Goal: Task Accomplishment & Management: Use online tool/utility

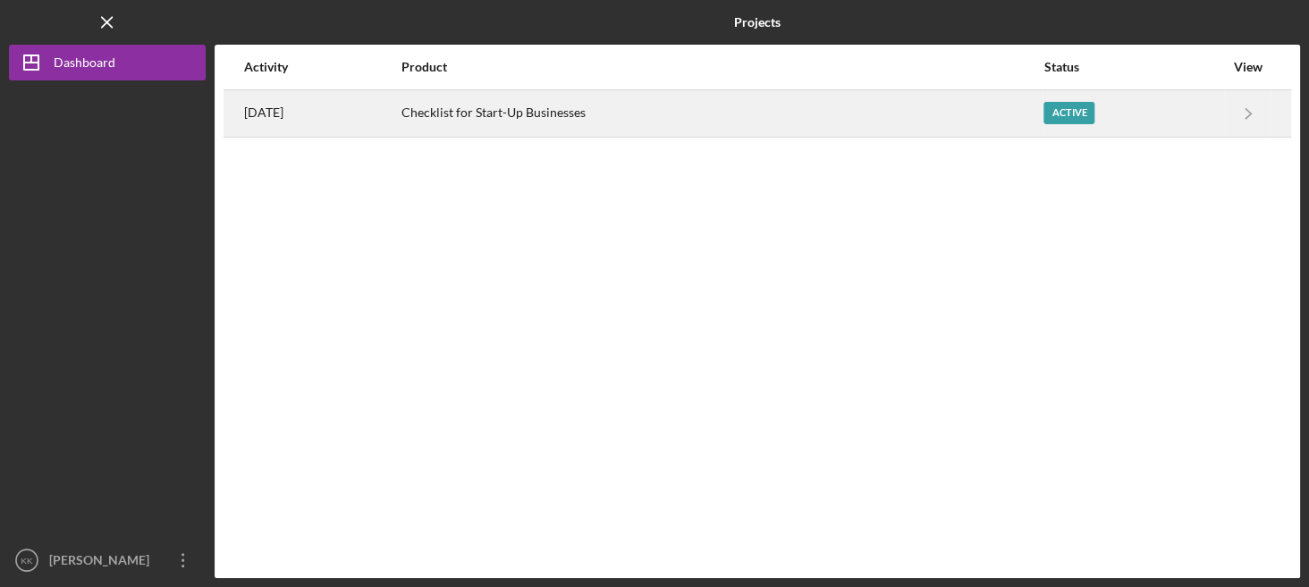
click at [543, 103] on div "Checklist for Start-Up Businesses" at bounding box center [721, 113] width 640 height 45
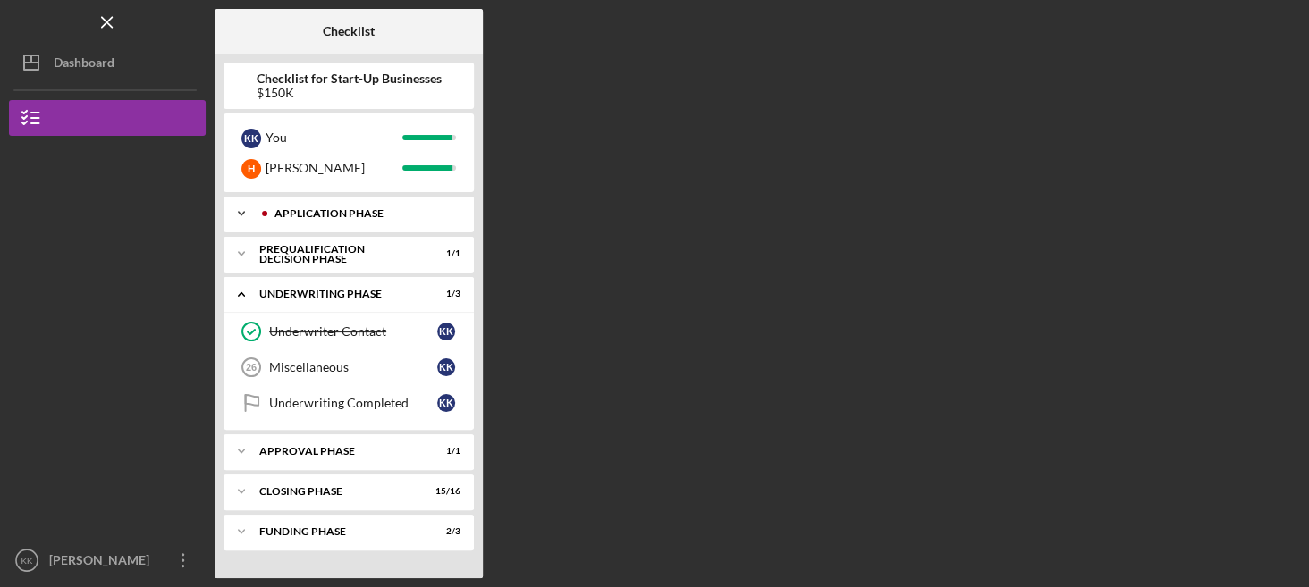
click at [280, 223] on div "Icon/Expander Application Phase 25 / 25" at bounding box center [348, 214] width 250 height 36
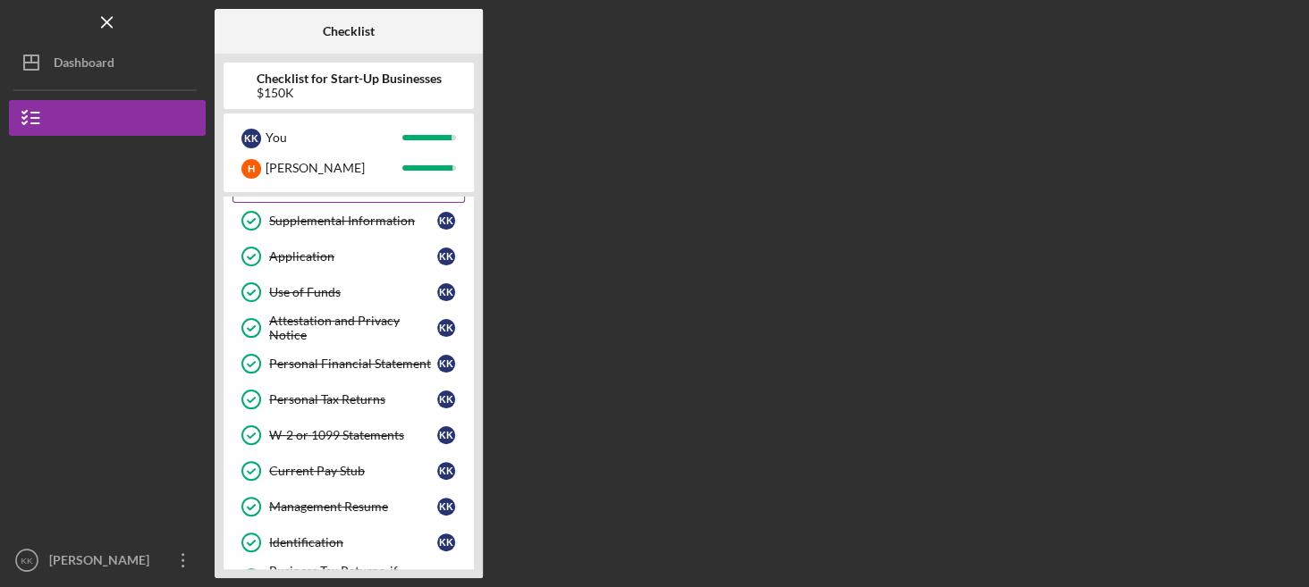
scroll to position [122, 0]
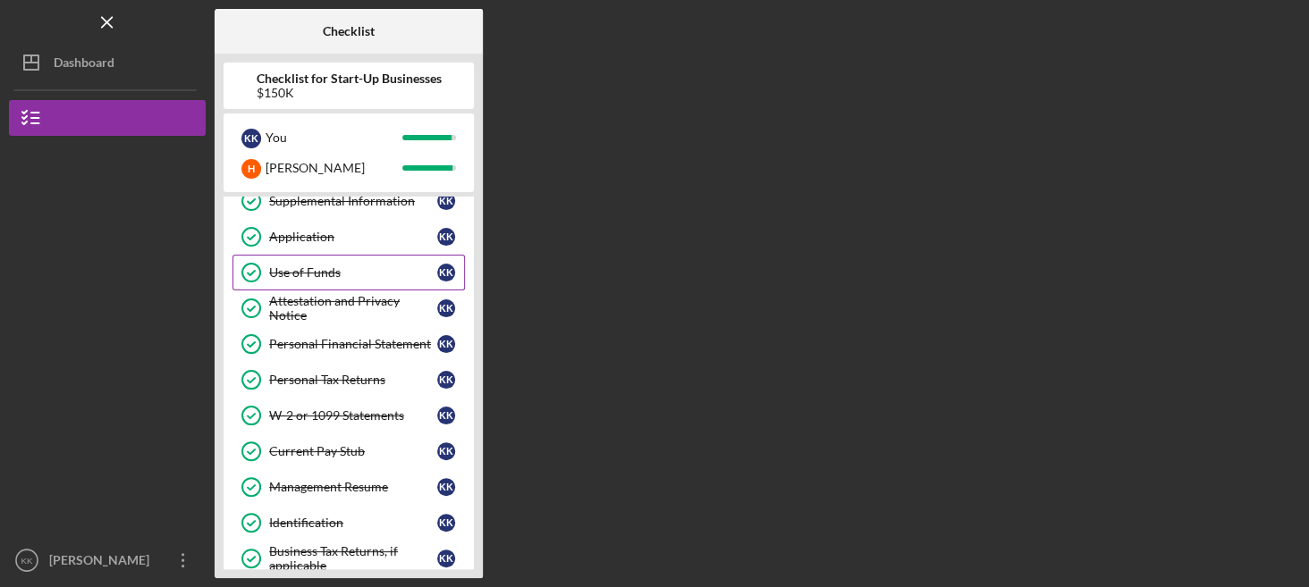
click at [302, 265] on div "Use of Funds" at bounding box center [353, 272] width 168 height 14
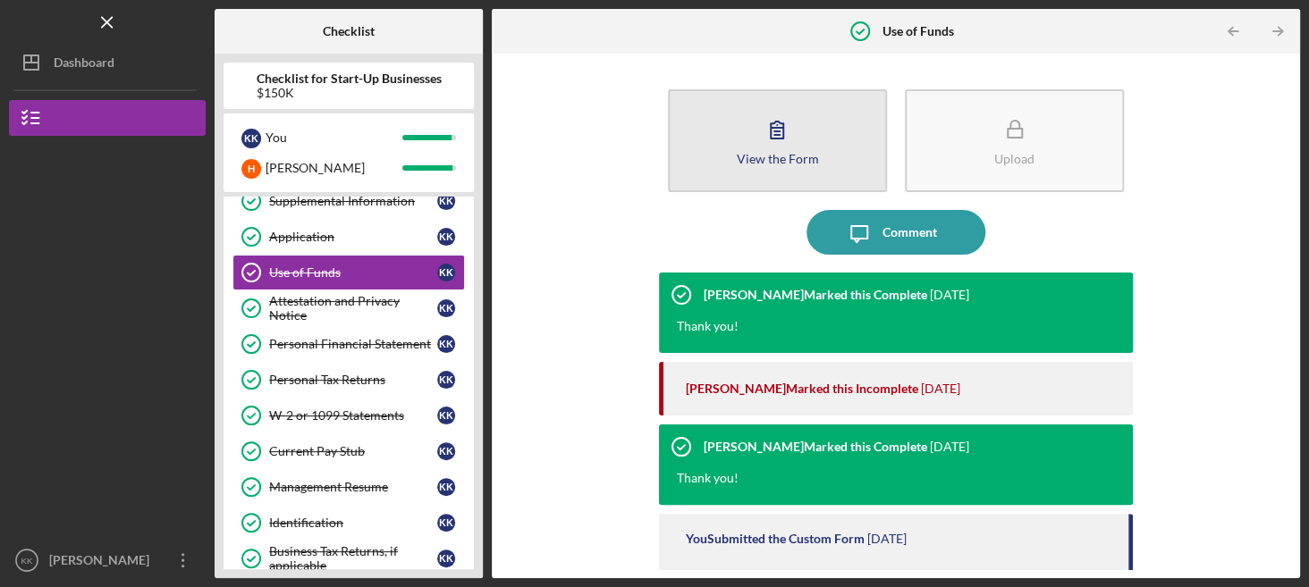
click at [796, 155] on div "View the Form" at bounding box center [777, 158] width 82 height 13
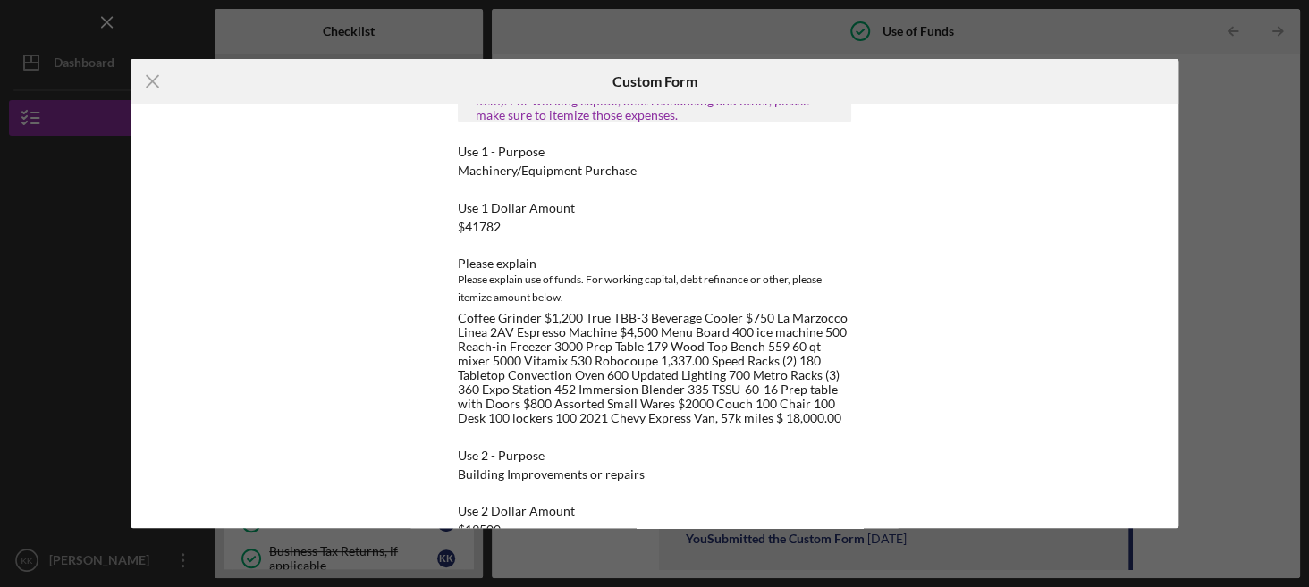
scroll to position [180, 0]
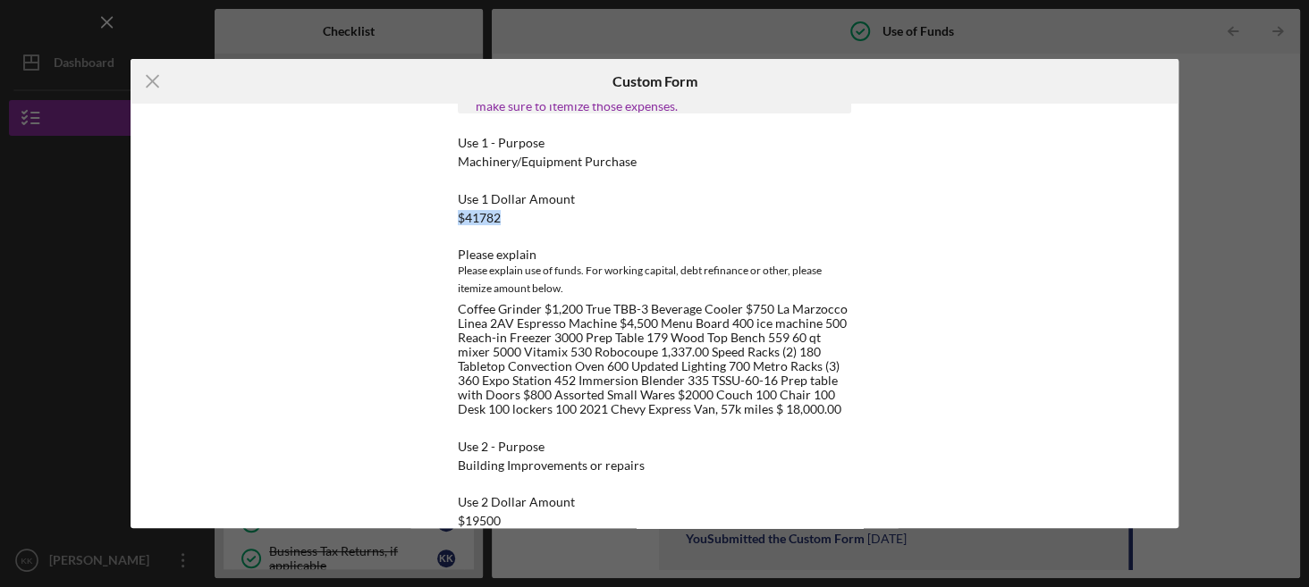
drag, startPoint x: 455, startPoint y: 220, endPoint x: 501, endPoint y: 221, distance: 45.6
click at [501, 221] on div "Use 1 Dollar Amount $41782" at bounding box center [654, 208] width 393 height 33
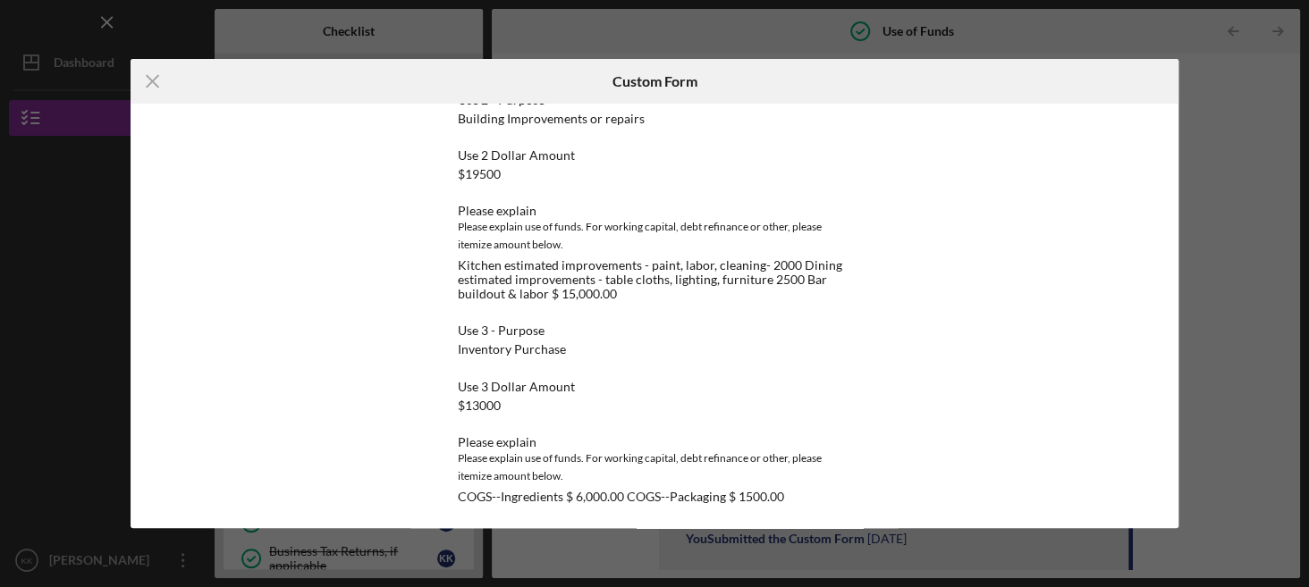
scroll to position [528, 0]
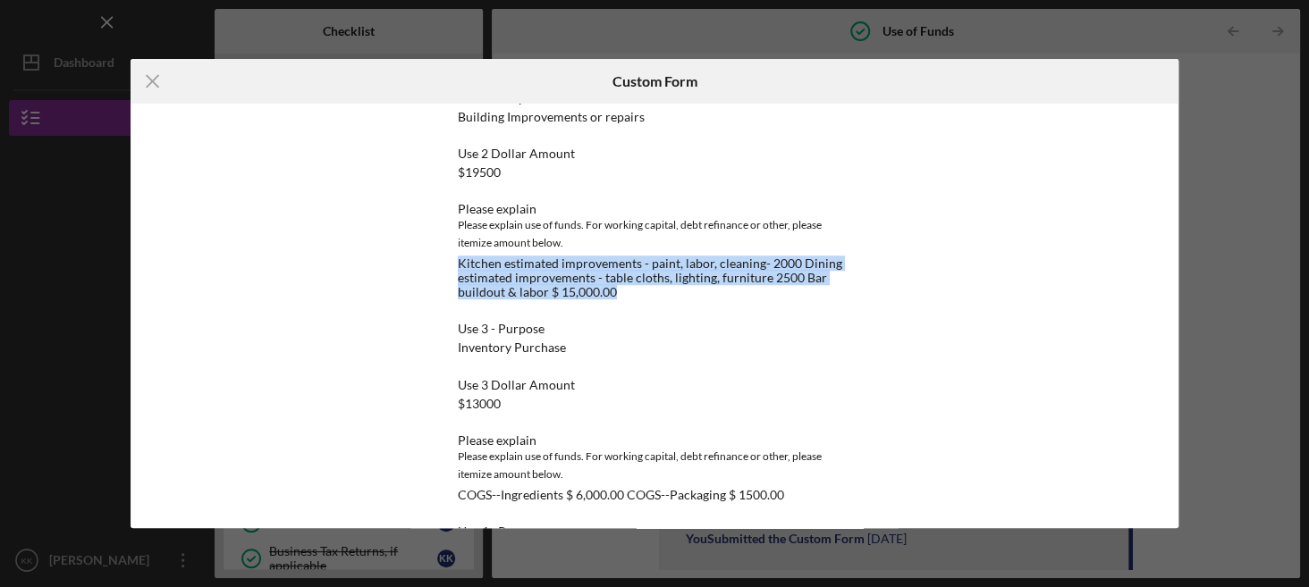
drag, startPoint x: 455, startPoint y: 265, endPoint x: 629, endPoint y: 295, distance: 176.8
click at [629, 295] on div "Kitchen estimated improvements - paint, labor, cleaning- 2000 Dining estimated …" at bounding box center [654, 278] width 393 height 43
copy div "Kitchen estimated improvements - paint, labor, cleaning- 2000 Dining estimated …"
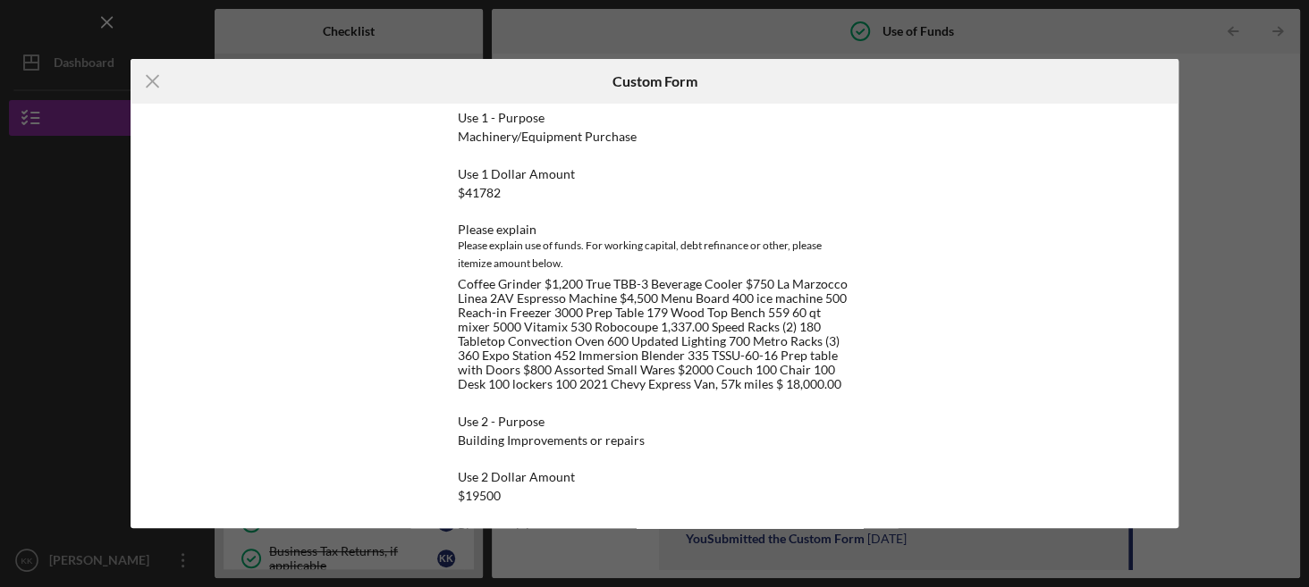
scroll to position [279, 0]
